Goal: Information Seeking & Learning: Find specific page/section

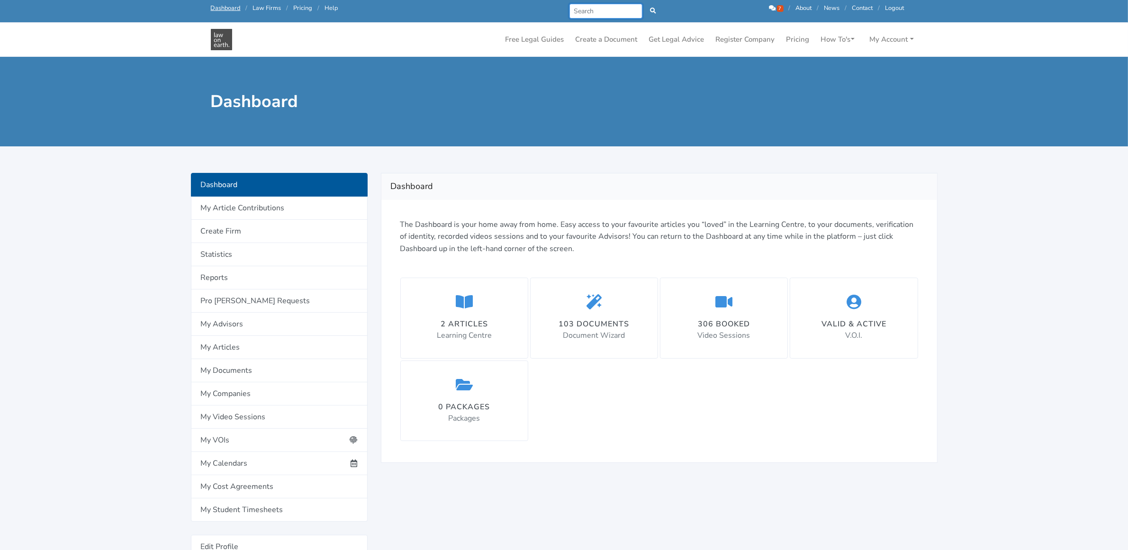
click at [604, 15] on input "Search" at bounding box center [606, 11] width 73 height 15
click at [591, 16] on input "Search" at bounding box center [606, 11] width 73 height 15
type input "incorporation"
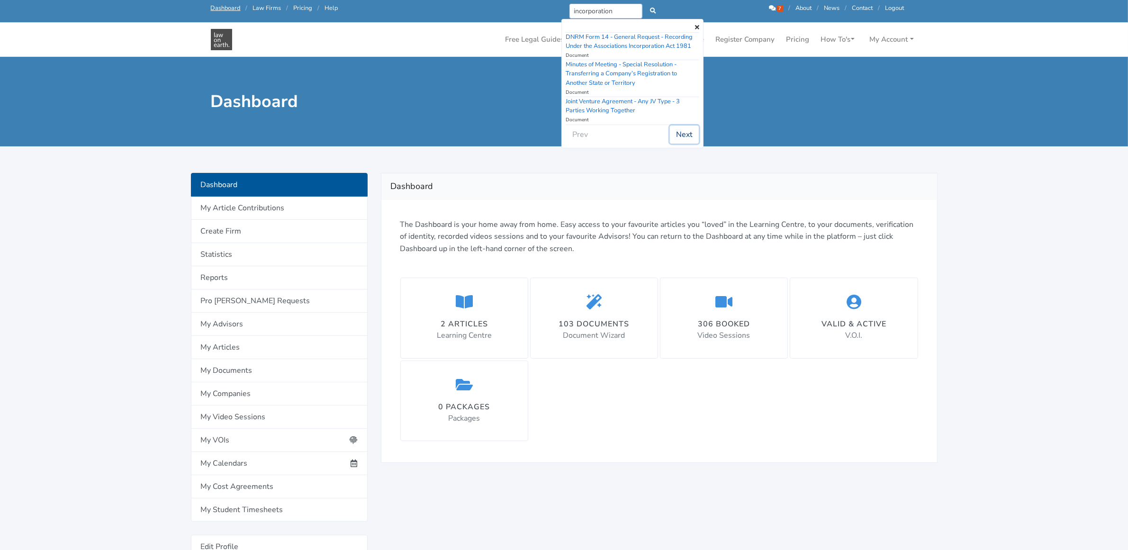
click at [686, 136] on button "Next" at bounding box center [684, 135] width 29 height 18
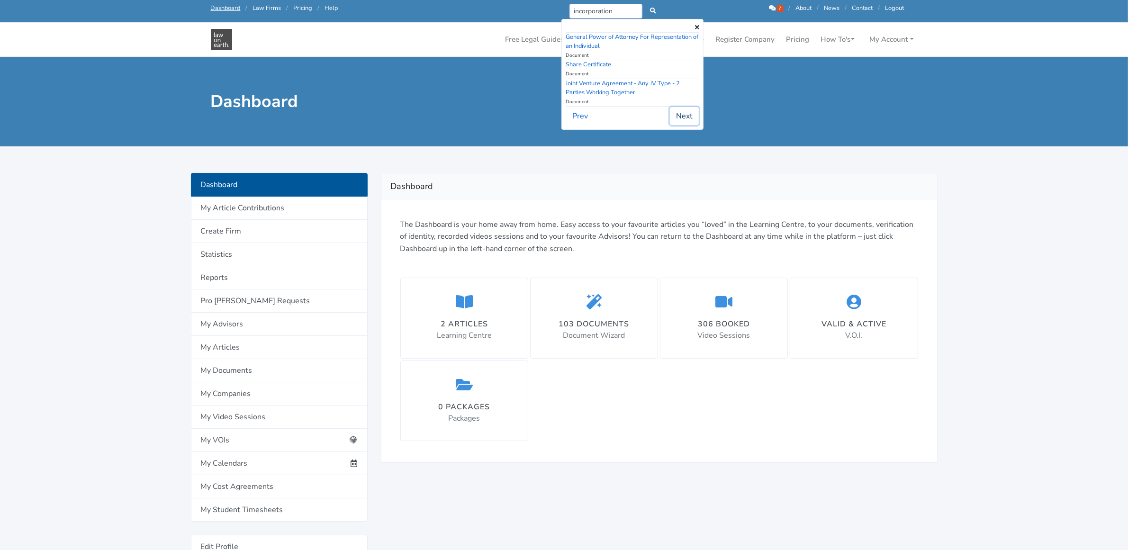
click at [687, 121] on button "Next" at bounding box center [684, 116] width 29 height 18
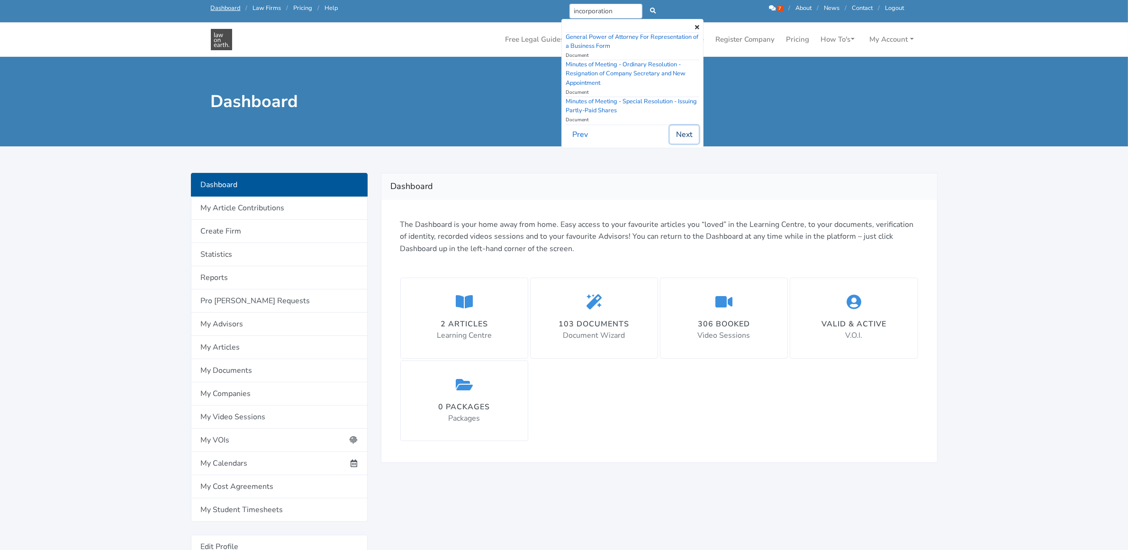
click at [686, 129] on button "Next" at bounding box center [684, 135] width 29 height 18
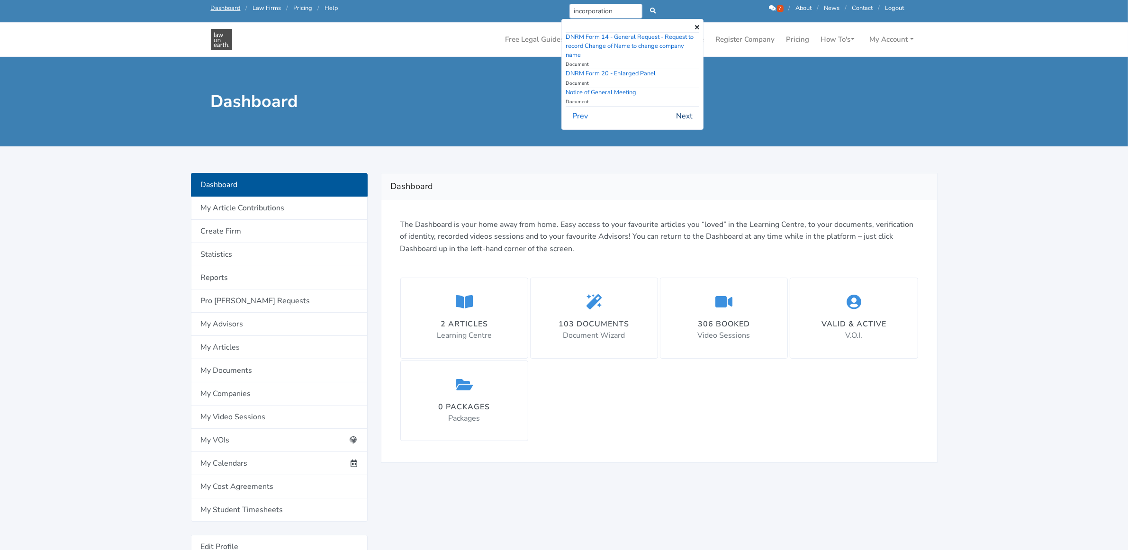
click at [686, 129] on div "DNRM Form 14 - General Request - Request to record Change of Name to change com…" at bounding box center [633, 74] width 142 height 111
click at [684, 115] on button "Next" at bounding box center [684, 116] width 29 height 18
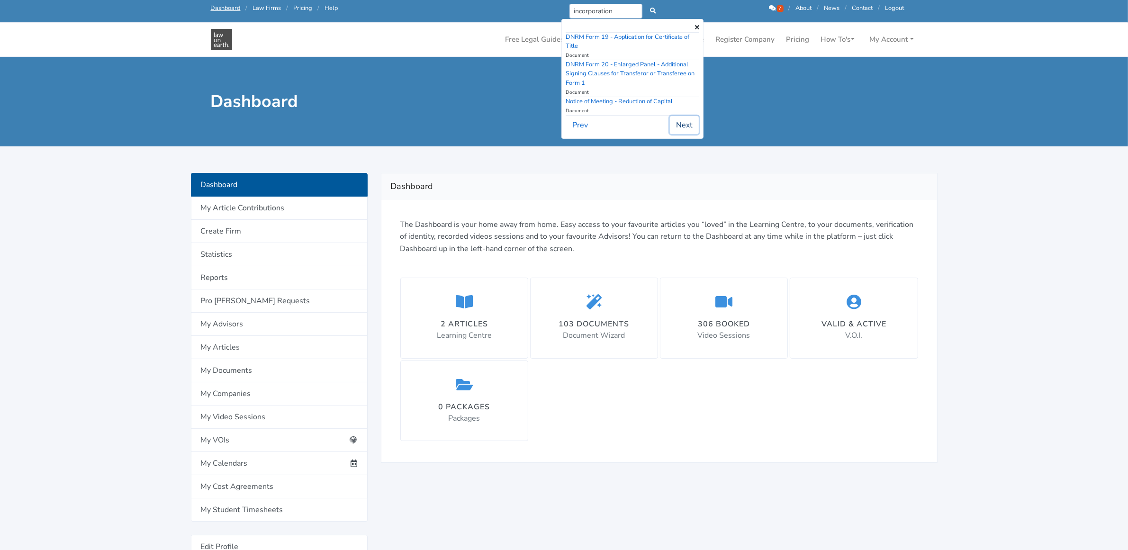
click at [686, 128] on button "Next" at bounding box center [684, 125] width 29 height 18
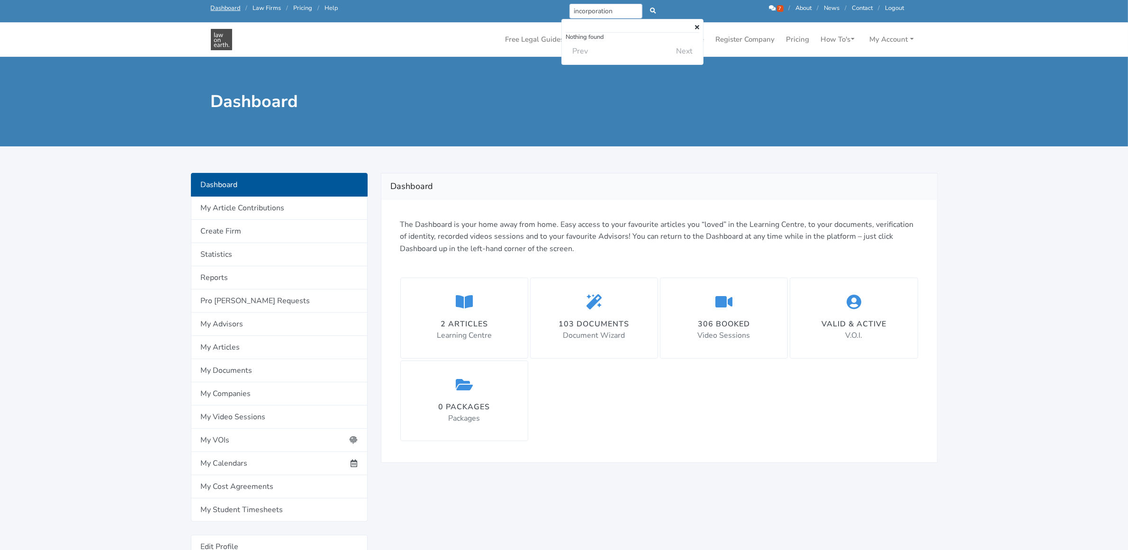
click at [698, 25] on icon at bounding box center [697, 28] width 4 height 6
click at [772, 6] on icon at bounding box center [772, 8] width 7 height 6
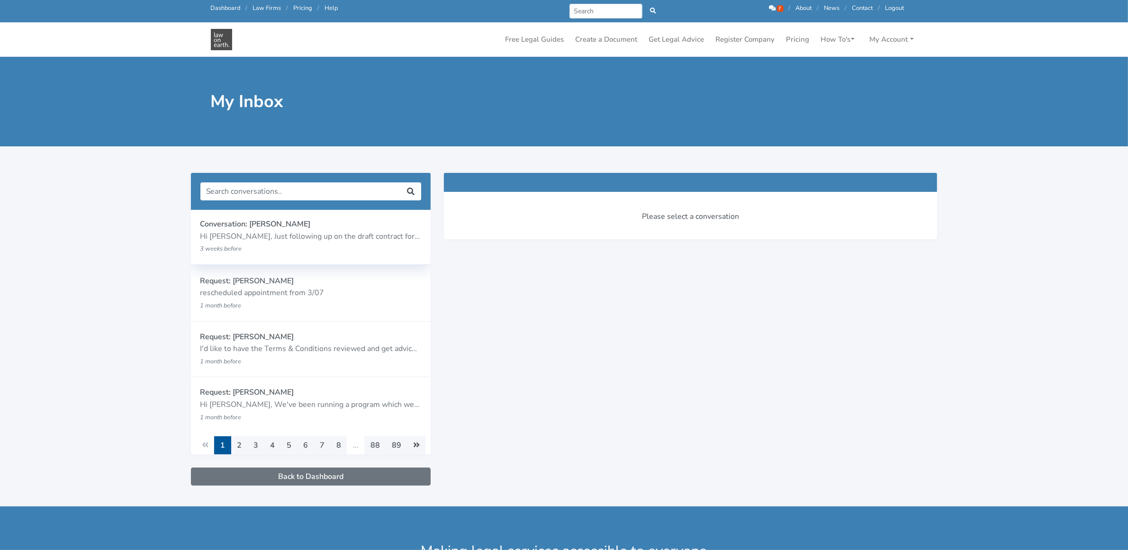
click at [273, 238] on p "Hi [PERSON_NAME], Just following up on the draft contract for admin services th…" at bounding box center [310, 237] width 221 height 12
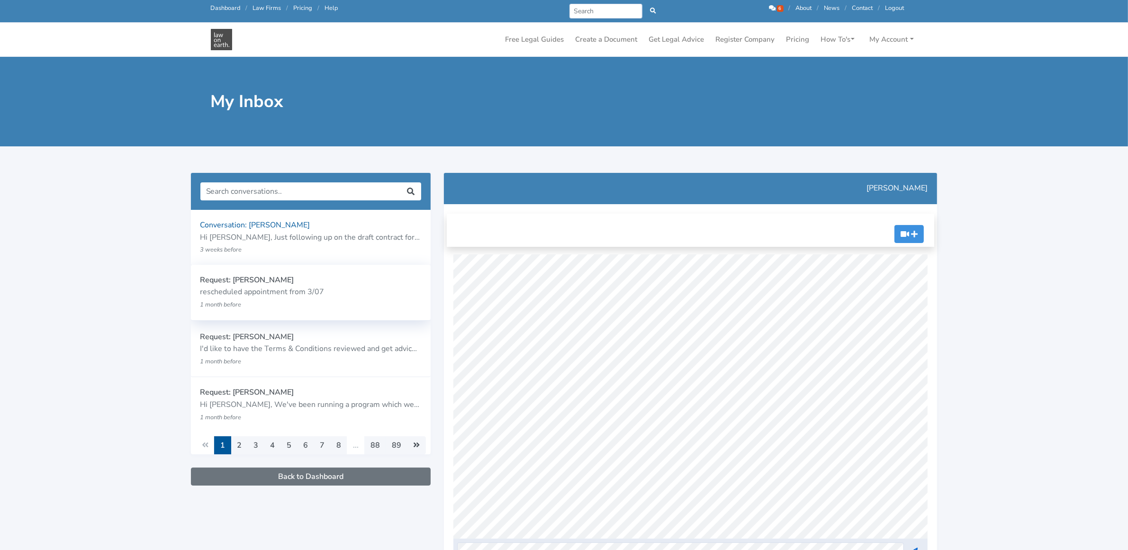
click at [242, 283] on p "Request: [PERSON_NAME]" at bounding box center [310, 280] width 221 height 12
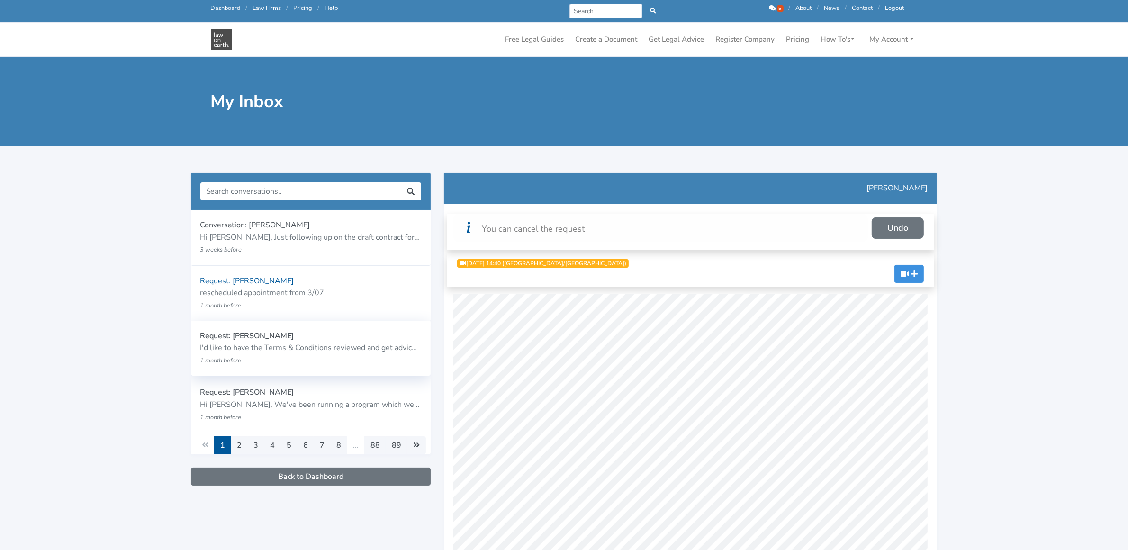
click at [246, 342] on p "Request: [PERSON_NAME]" at bounding box center [310, 336] width 221 height 12
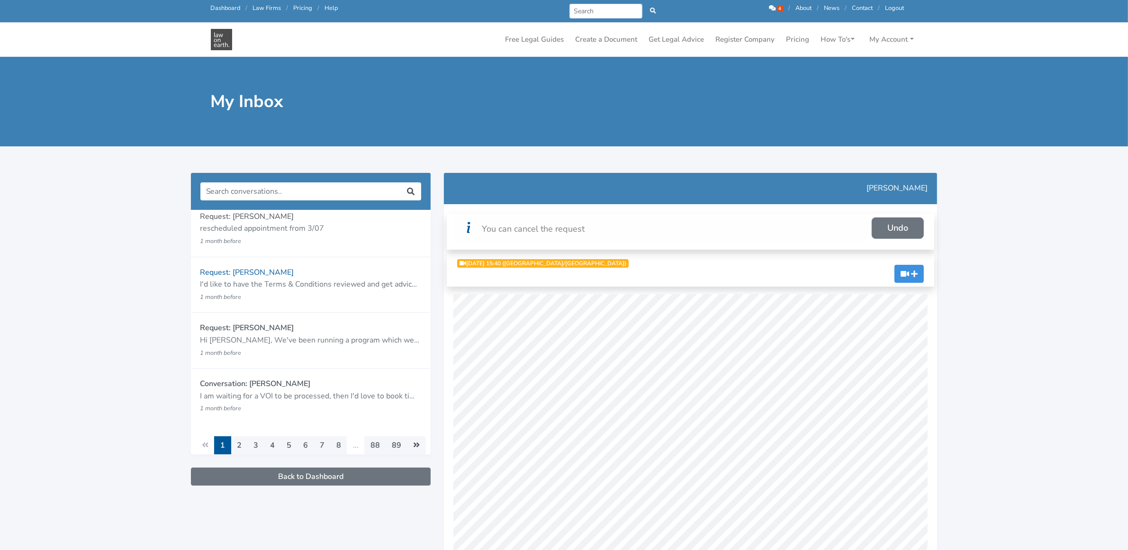
scroll to position [66, 0]
click at [240, 336] on p "Hi Katie, We've been running a program which we are no longer funded to run. Bu…" at bounding box center [310, 338] width 221 height 12
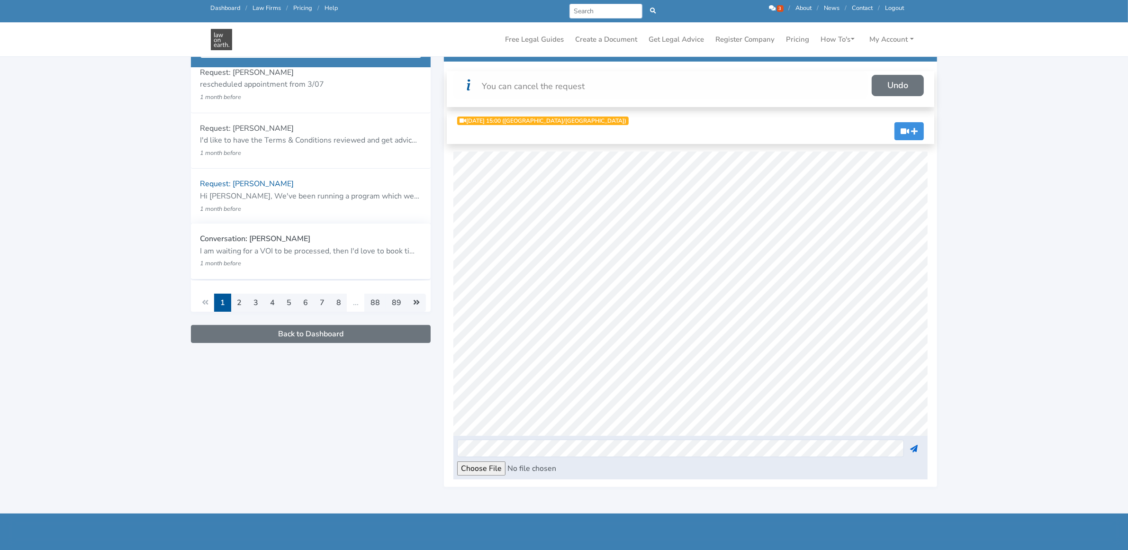
scroll to position [118, 0]
click at [240, 242] on p "Conversation: [PERSON_NAME]" at bounding box center [310, 240] width 221 height 12
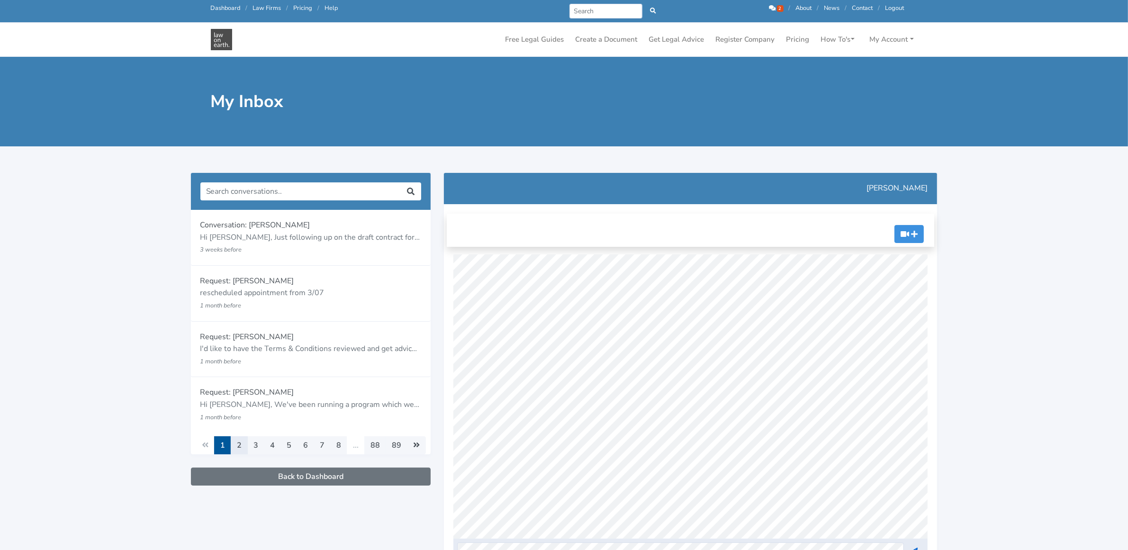
click at [236, 443] on link "2" at bounding box center [239, 445] width 17 height 18
click at [233, 230] on p "Request: [PERSON_NAME]" at bounding box center [310, 224] width 221 height 12
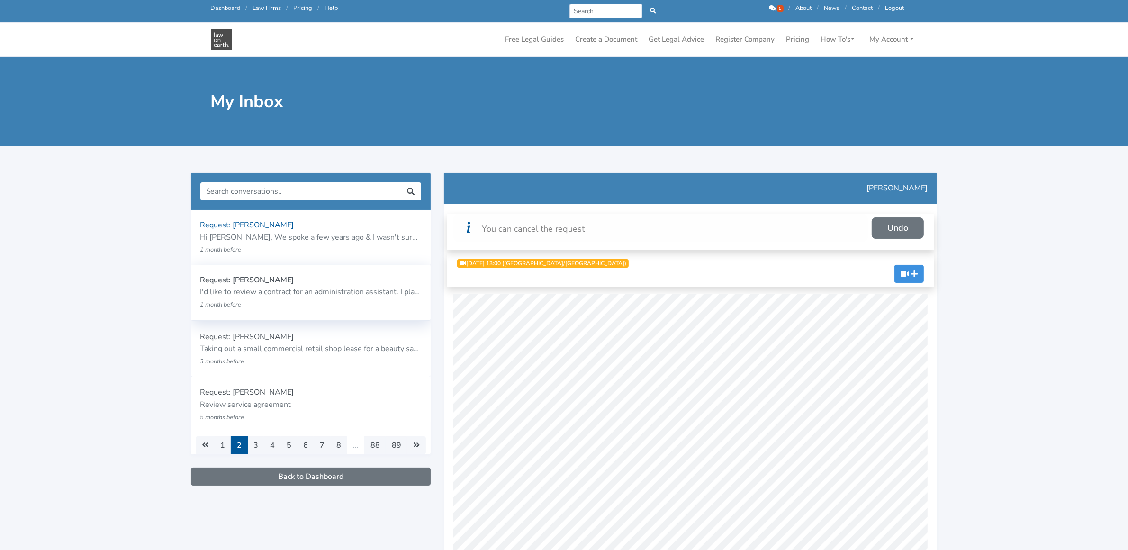
click at [254, 289] on p "I'd like to review a contract for an administration assistant. I plan to employ…" at bounding box center [310, 292] width 221 height 12
click at [236, 209] on div "Request: Mitch Barrington Hi Katie, We spoke a few years ago & I wasn't sure wh…" at bounding box center [311, 236] width 240 height 55
click at [588, 13] on input "Search" at bounding box center [606, 11] width 73 height 15
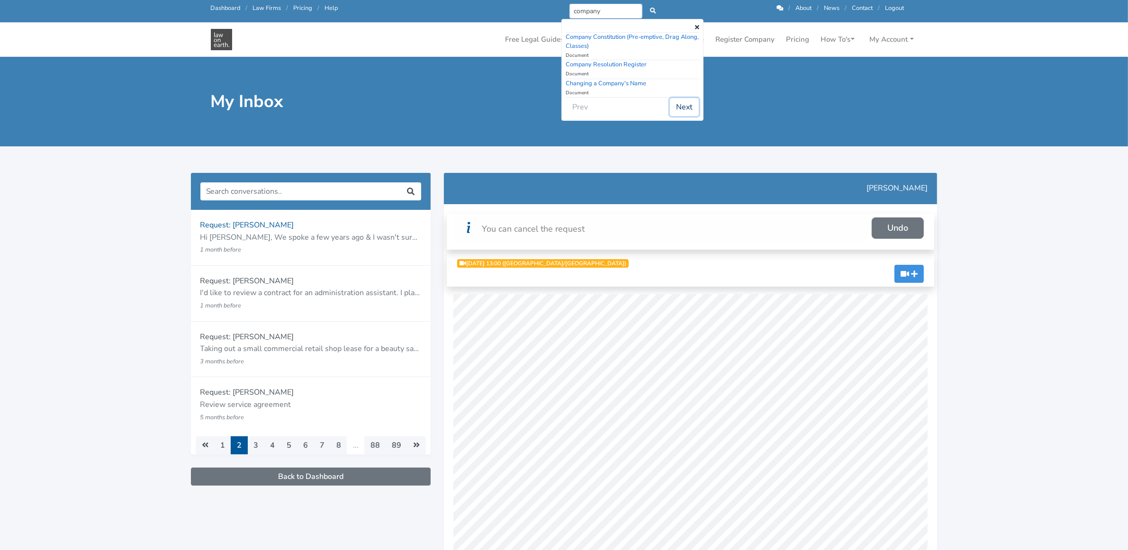
click at [681, 108] on button "Next" at bounding box center [684, 107] width 29 height 18
click at [683, 113] on button "Next" at bounding box center [684, 116] width 29 height 18
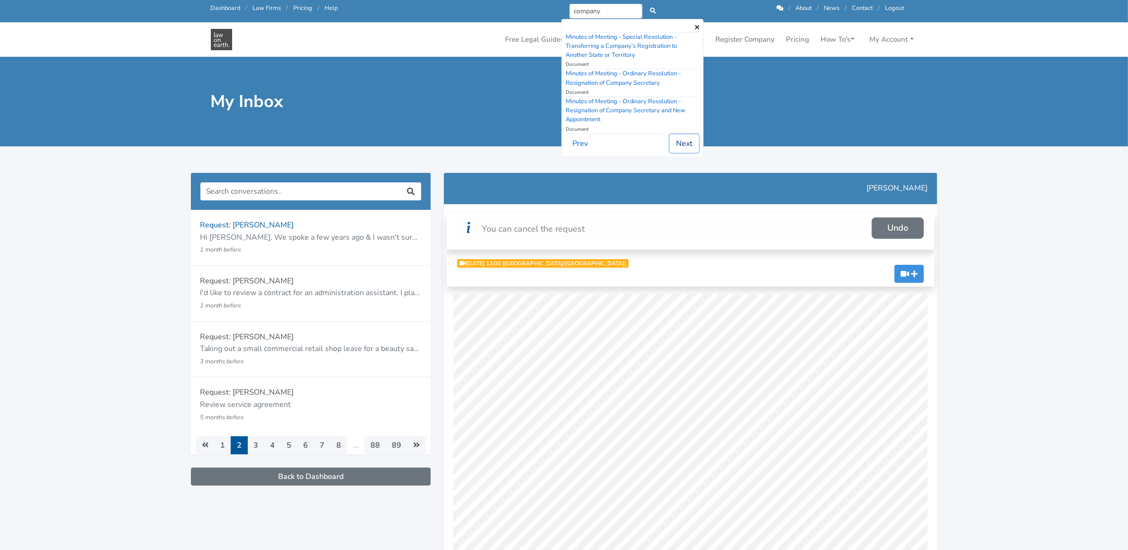
click at [686, 141] on button "Next" at bounding box center [684, 144] width 29 height 18
click at [681, 136] on button "Next" at bounding box center [684, 135] width 29 height 18
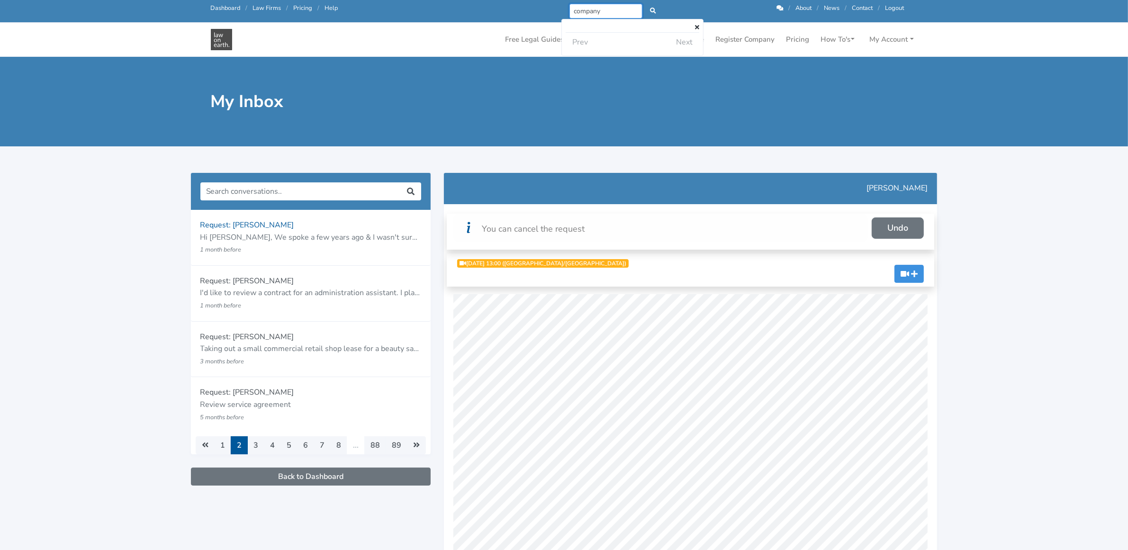
click at [582, 7] on input "company" at bounding box center [606, 11] width 73 height 15
type input "registration"
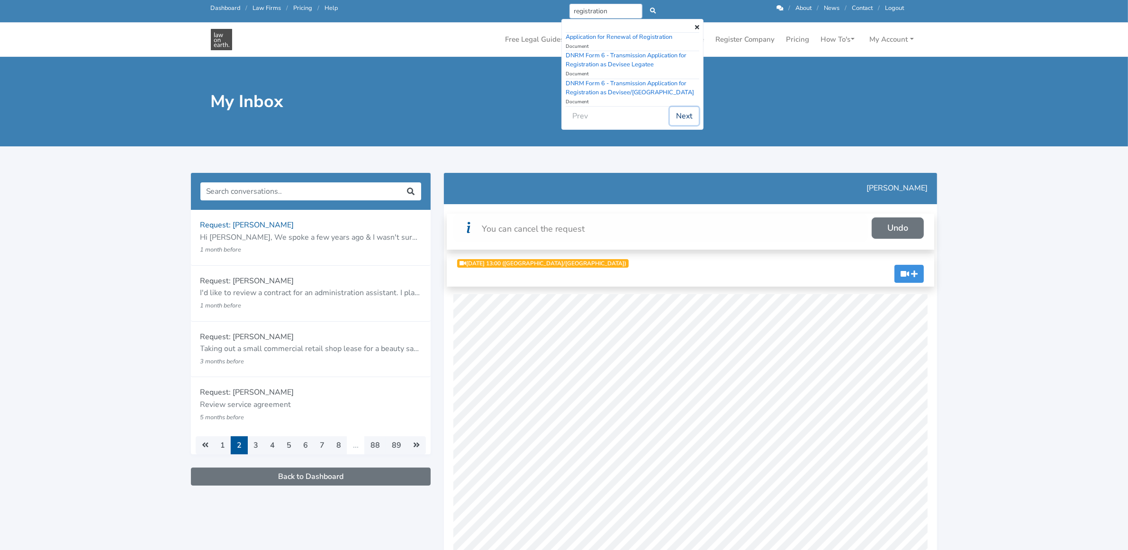
click at [678, 117] on button "Next" at bounding box center [684, 116] width 29 height 18
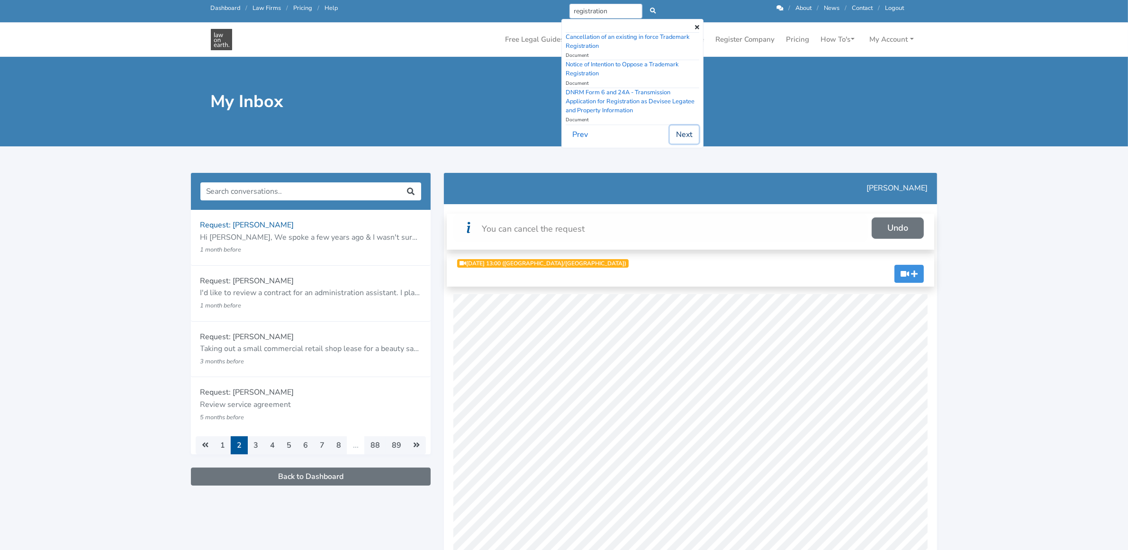
click at [685, 129] on button "Next" at bounding box center [684, 135] width 29 height 18
click at [685, 133] on button "Next" at bounding box center [684, 135] width 29 height 18
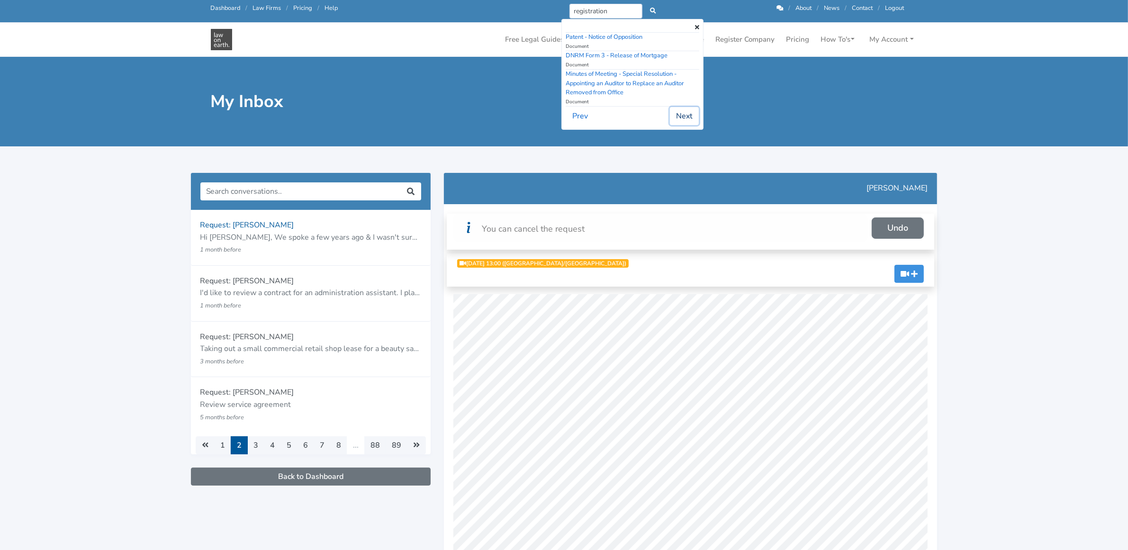
click at [688, 114] on button "Next" at bounding box center [684, 116] width 29 height 18
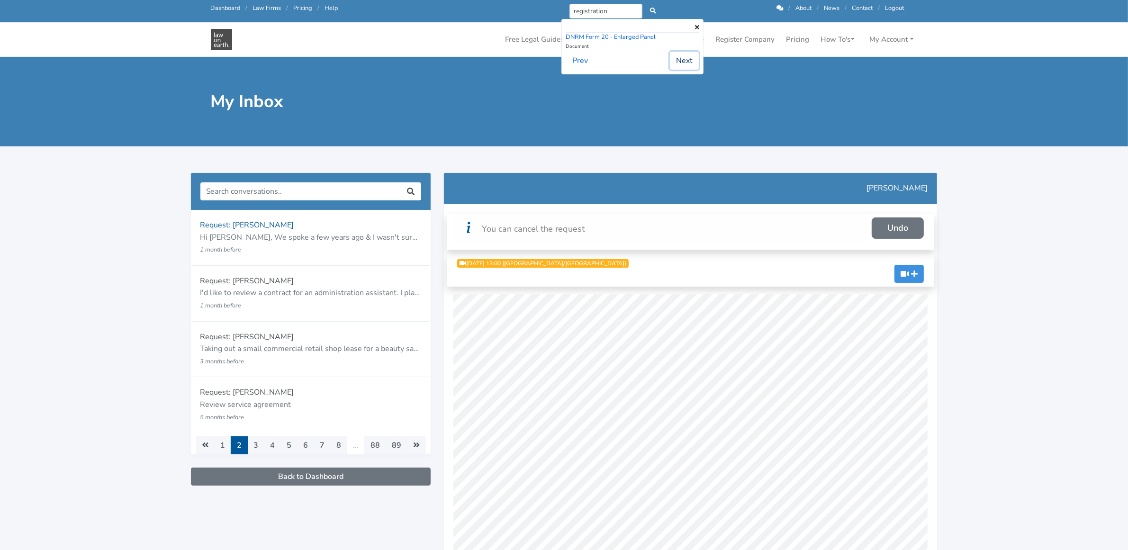
click at [676, 60] on button "Next" at bounding box center [684, 61] width 29 height 18
drag, startPoint x: 620, startPoint y: 9, endPoint x: 533, endPoint y: 12, distance: 86.8
click at [533, 12] on div "Call us: 1300 66 46 88 Dashboard / Law Firms / Pricing / Help registration Noth…" at bounding box center [557, 11] width 707 height 15
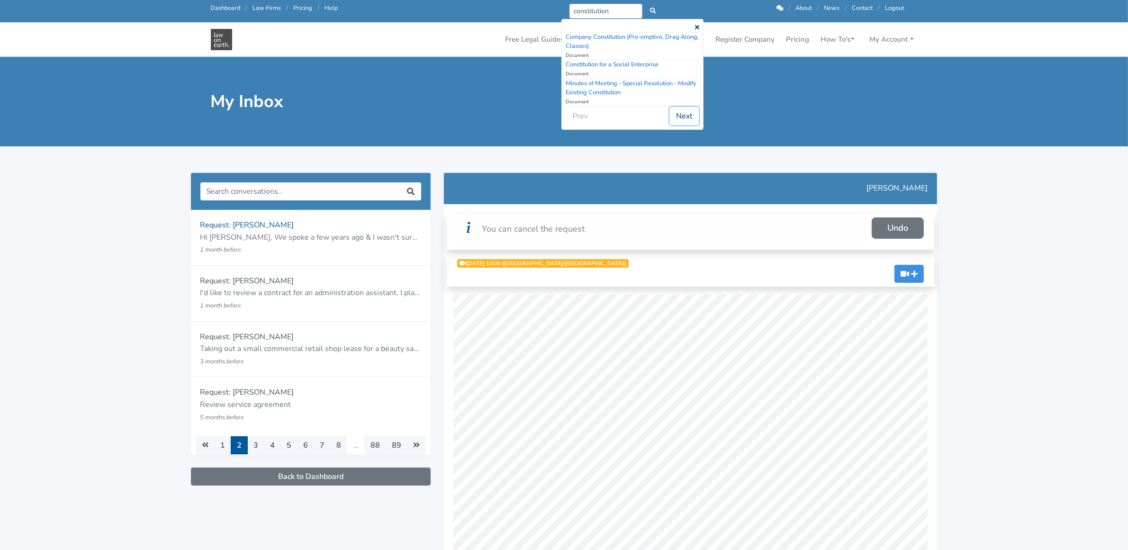
click at [687, 113] on button "Next" at bounding box center [684, 116] width 29 height 18
click at [683, 118] on button "Next" at bounding box center [684, 125] width 29 height 18
click at [684, 105] on button "Next" at bounding box center [684, 107] width 29 height 18
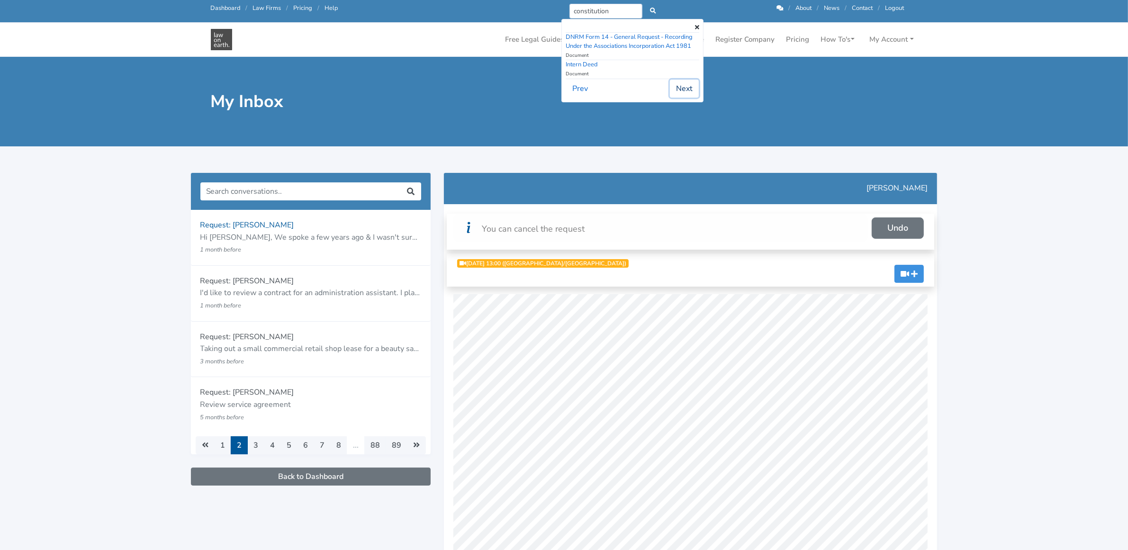
click at [684, 89] on button "Next" at bounding box center [684, 89] width 29 height 18
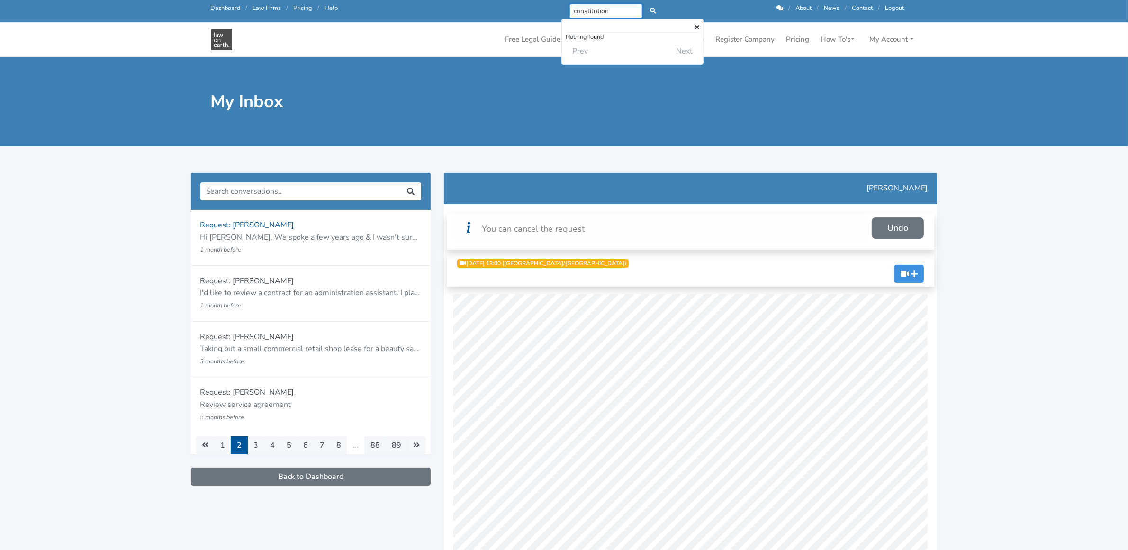
drag, startPoint x: 620, startPoint y: 10, endPoint x: 526, endPoint y: 8, distance: 93.9
click at [526, 8] on div "Call us: 1300 66 46 88 Dashboard / Law Firms / Pricing / Help constitution Noth…" at bounding box center [557, 11] width 707 height 15
type input "asic"
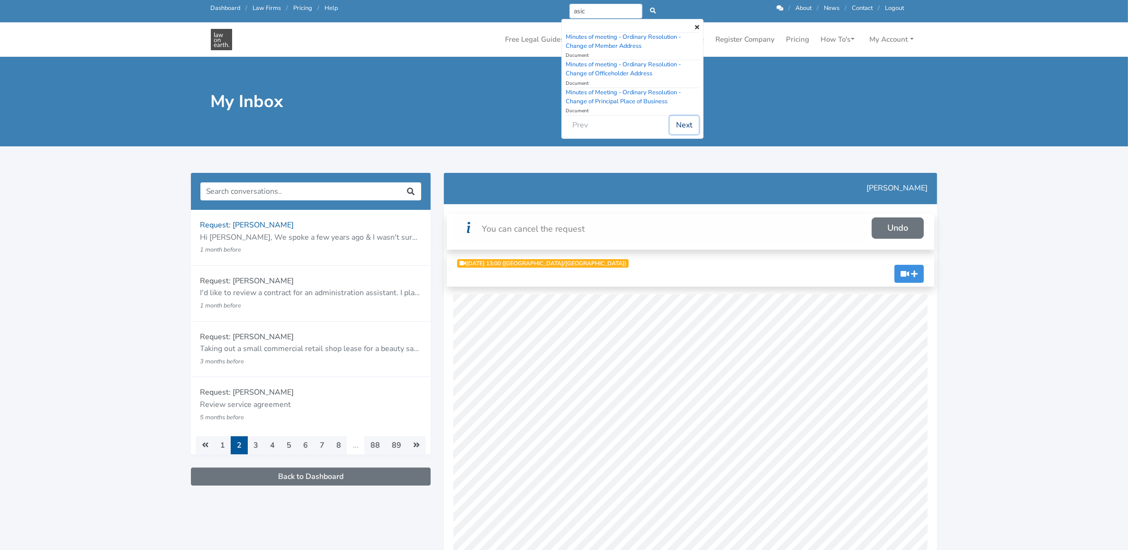
click at [694, 125] on button "Next" at bounding box center [684, 125] width 29 height 18
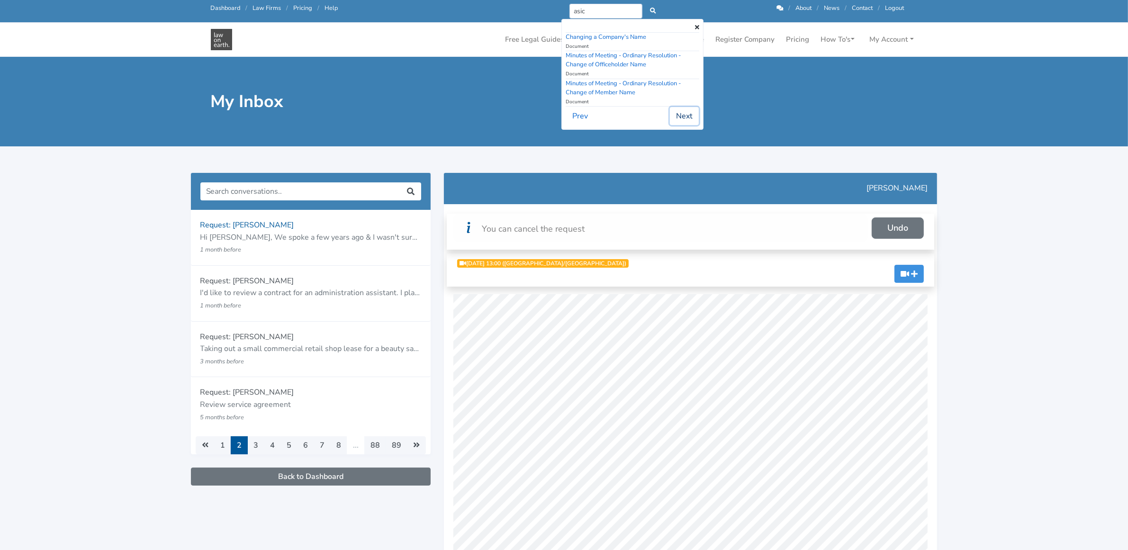
click at [694, 125] on button "Next" at bounding box center [684, 116] width 29 height 18
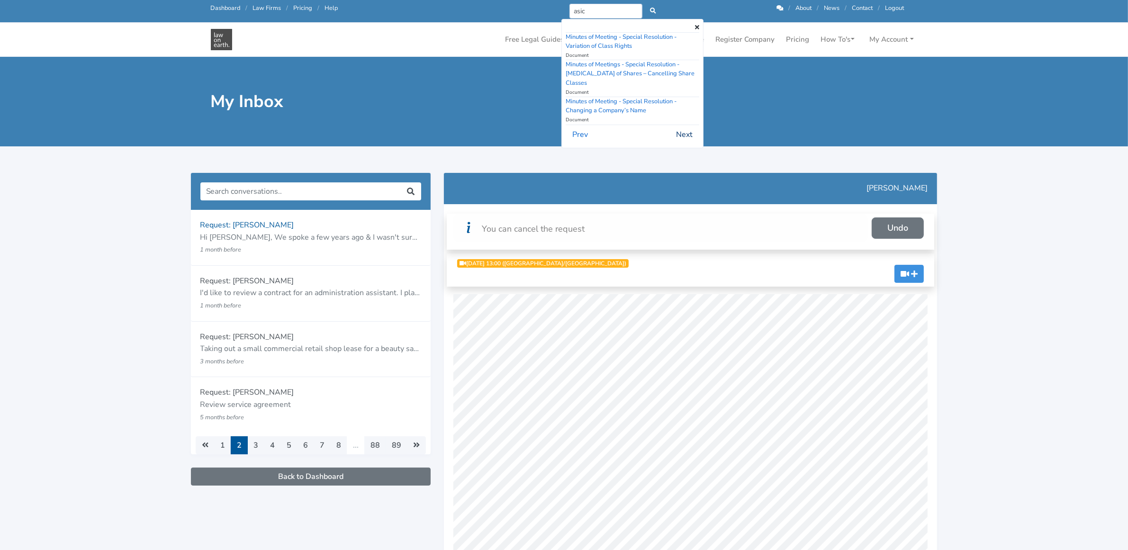
click at [694, 125] on td "Next" at bounding box center [666, 134] width 67 height 19
click at [681, 133] on button "Next" at bounding box center [684, 135] width 29 height 18
click at [682, 131] on button "Next" at bounding box center [684, 125] width 29 height 18
click at [683, 126] on button "Next" at bounding box center [684, 135] width 29 height 18
click at [686, 143] on button "Next" at bounding box center [684, 144] width 29 height 18
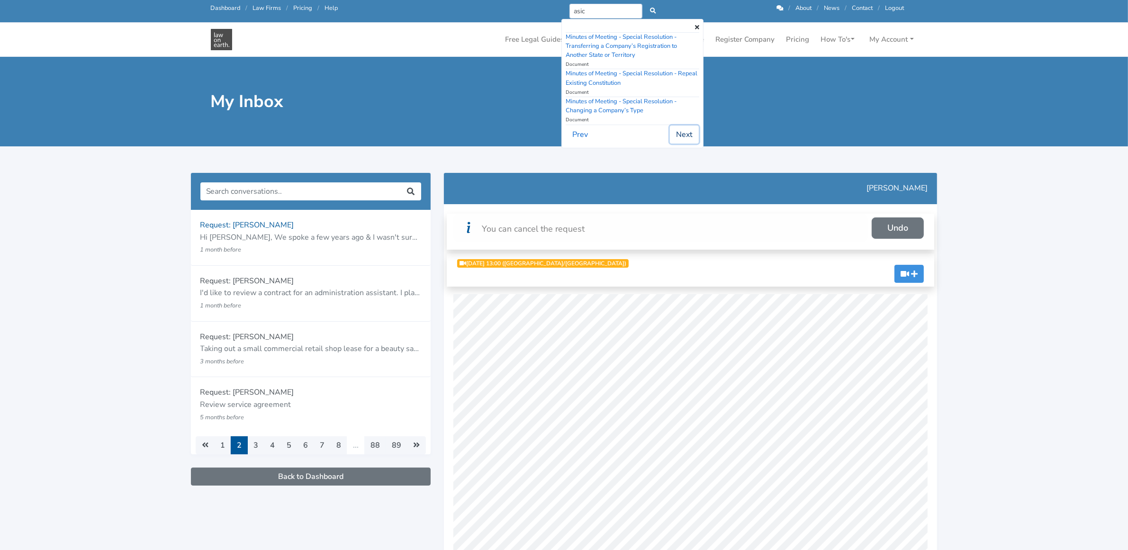
click at [686, 143] on button "Next" at bounding box center [684, 135] width 29 height 18
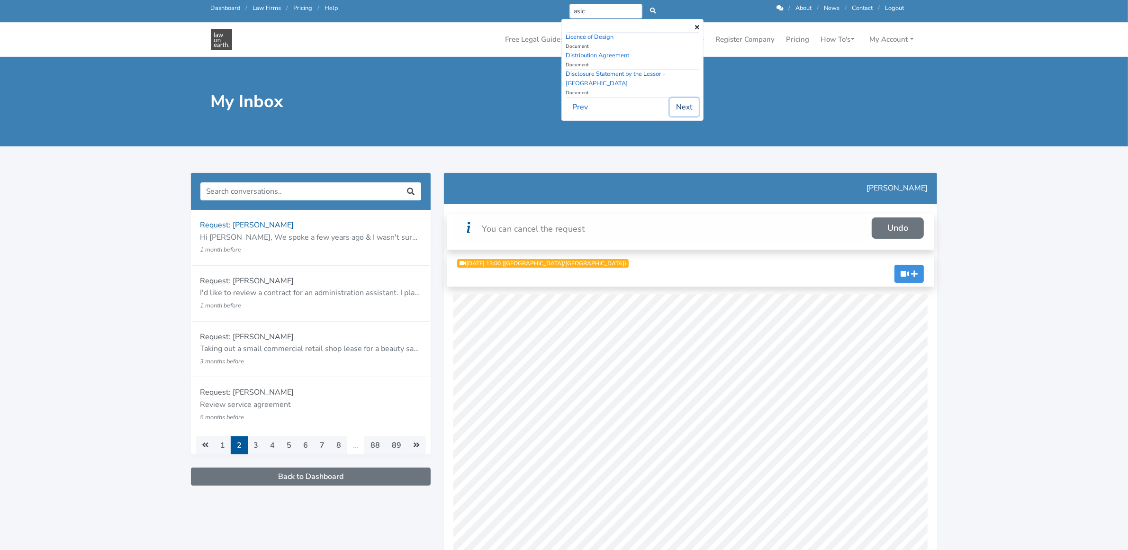
click at [681, 103] on button "Next" at bounding box center [684, 107] width 29 height 18
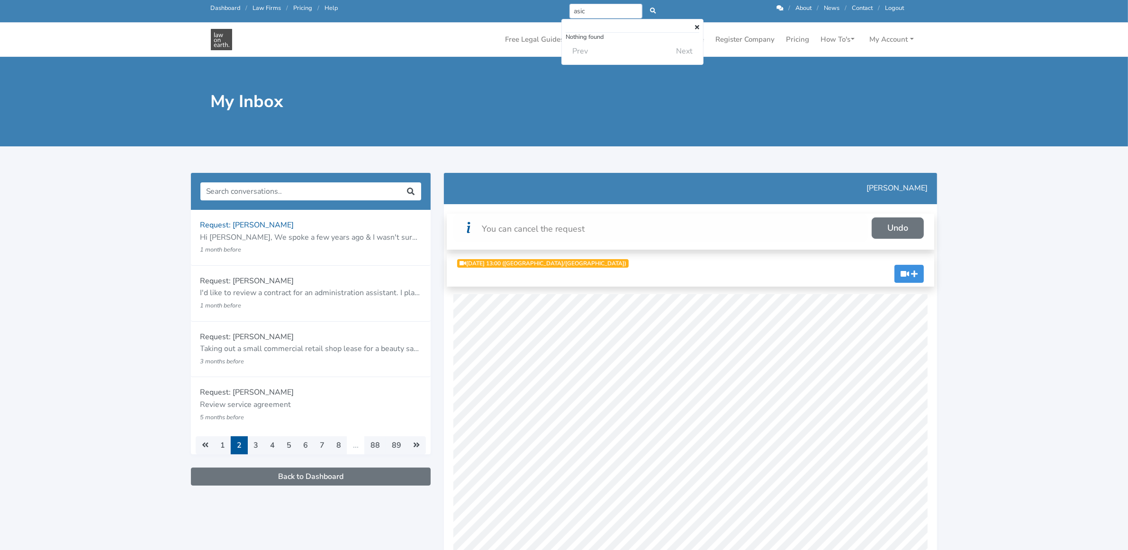
click at [698, 26] on icon at bounding box center [697, 28] width 4 height 6
click at [581, 9] on input "asic" at bounding box center [606, 11] width 73 height 15
type input "records"
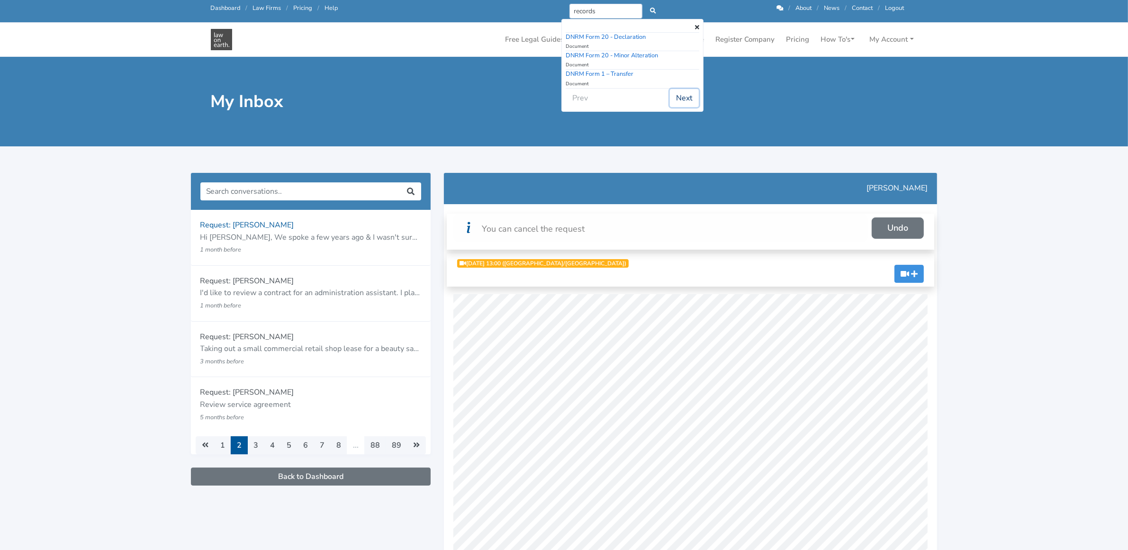
click at [682, 98] on button "Next" at bounding box center [684, 98] width 29 height 18
click at [682, 98] on button "Next" at bounding box center [684, 107] width 29 height 18
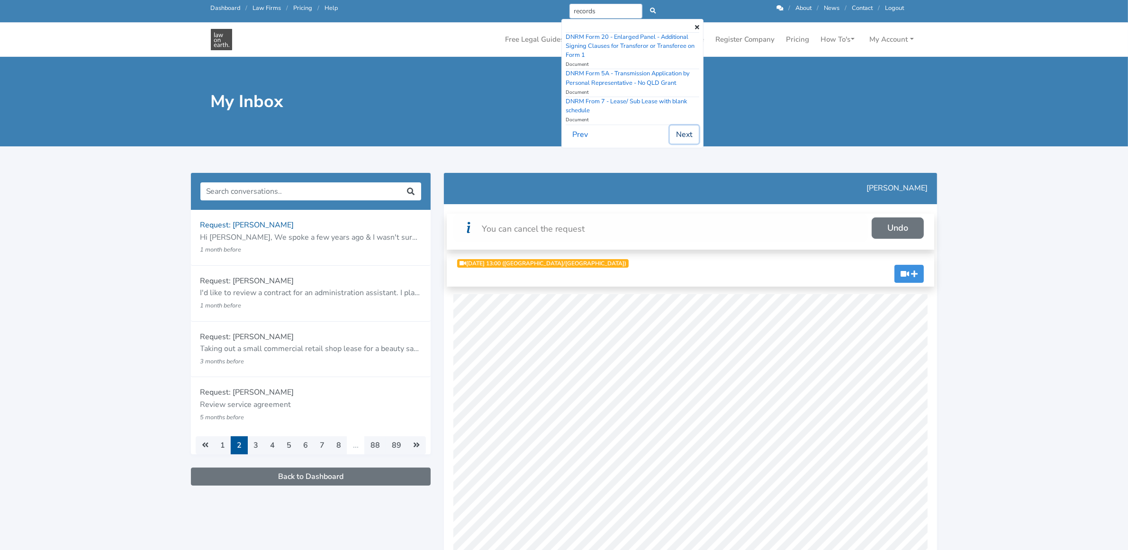
click at [676, 134] on button "Next" at bounding box center [684, 135] width 29 height 18
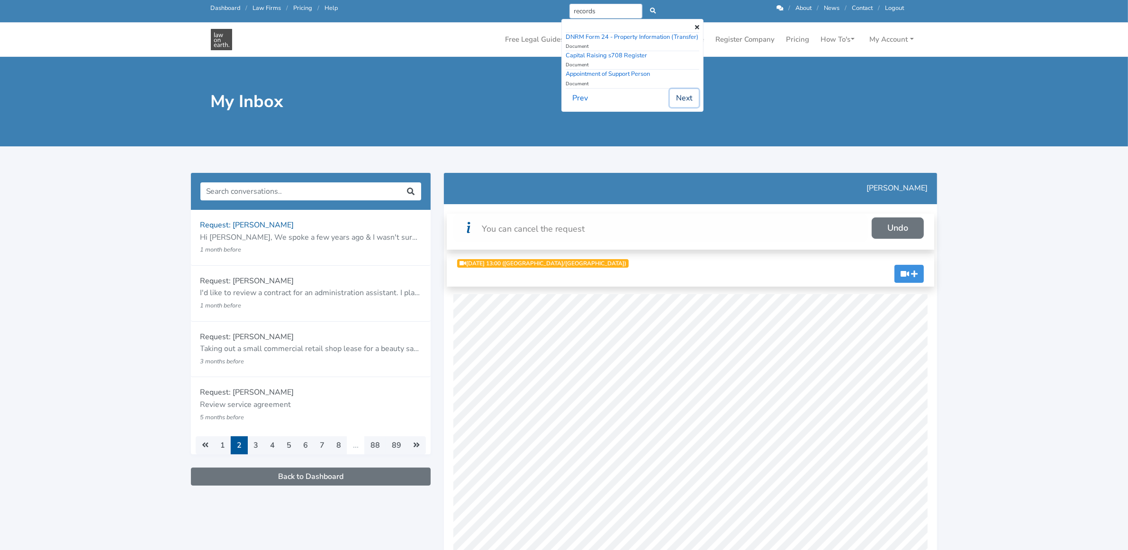
click at [684, 95] on button "Next" at bounding box center [684, 98] width 29 height 18
click at [681, 110] on button "Next" at bounding box center [684, 116] width 29 height 18
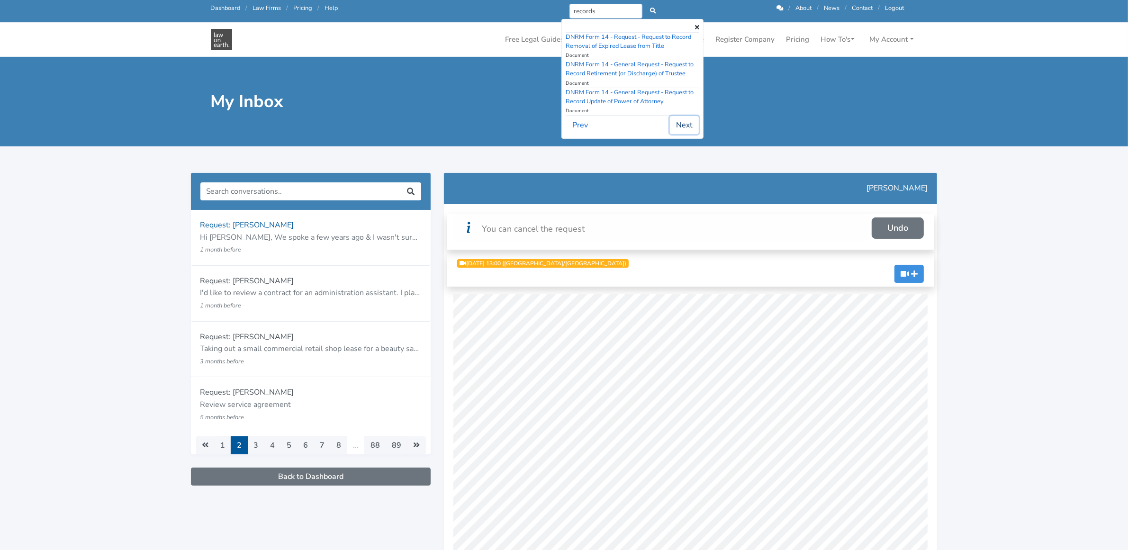
click at [688, 119] on button "Next" at bounding box center [684, 125] width 29 height 18
click at [688, 131] on button "Next" at bounding box center [684, 135] width 29 height 18
click at [688, 131] on button "Next" at bounding box center [684, 125] width 29 height 18
click at [688, 131] on button "Next" at bounding box center [684, 135] width 29 height 18
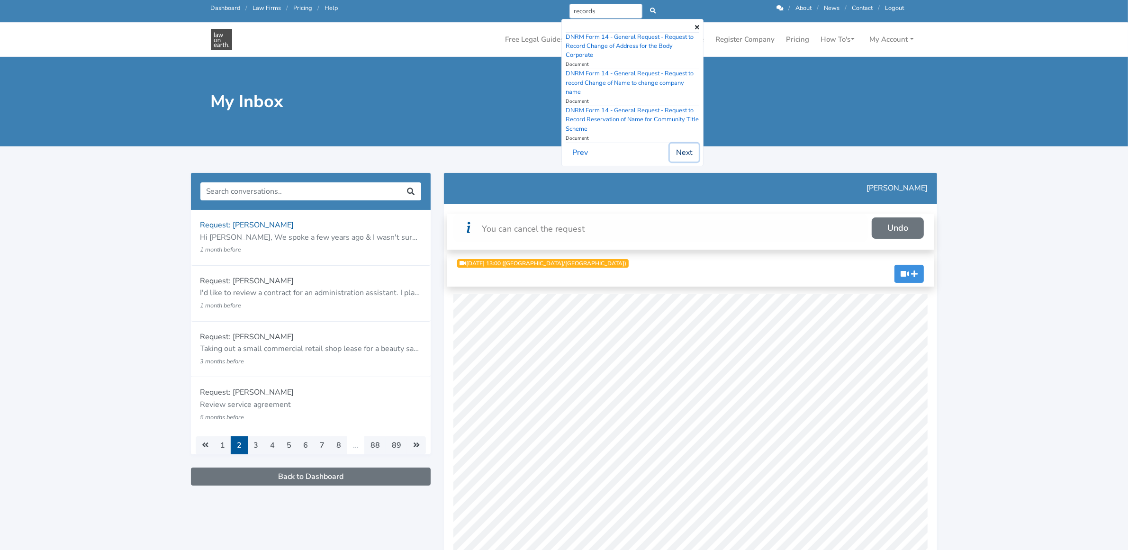
click at [684, 150] on button "Next" at bounding box center [684, 153] width 29 height 18
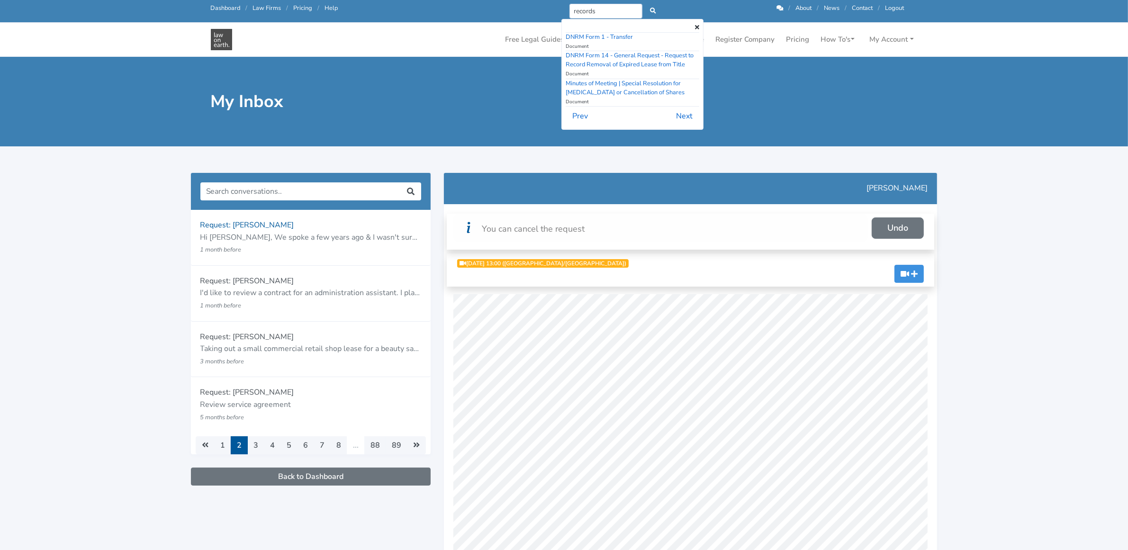
click at [684, 150] on div at bounding box center [564, 152] width 787 height 13
click at [698, 27] on icon at bounding box center [697, 28] width 4 height 6
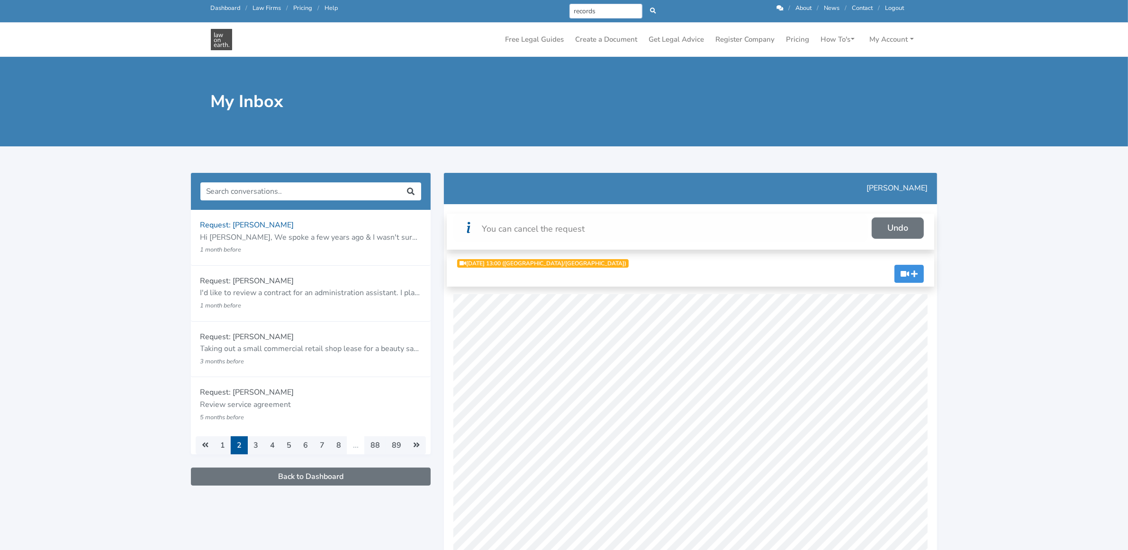
click at [219, 6] on link "Dashboard" at bounding box center [226, 8] width 30 height 9
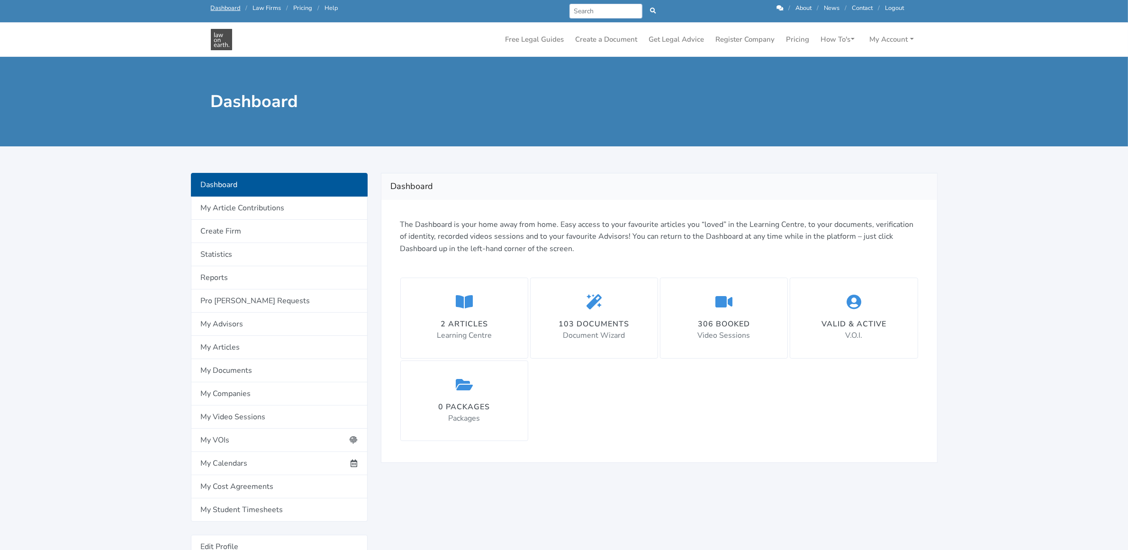
click at [896, 7] on link "Logout" at bounding box center [895, 8] width 19 height 9
